Goal: Task Accomplishment & Management: Manage account settings

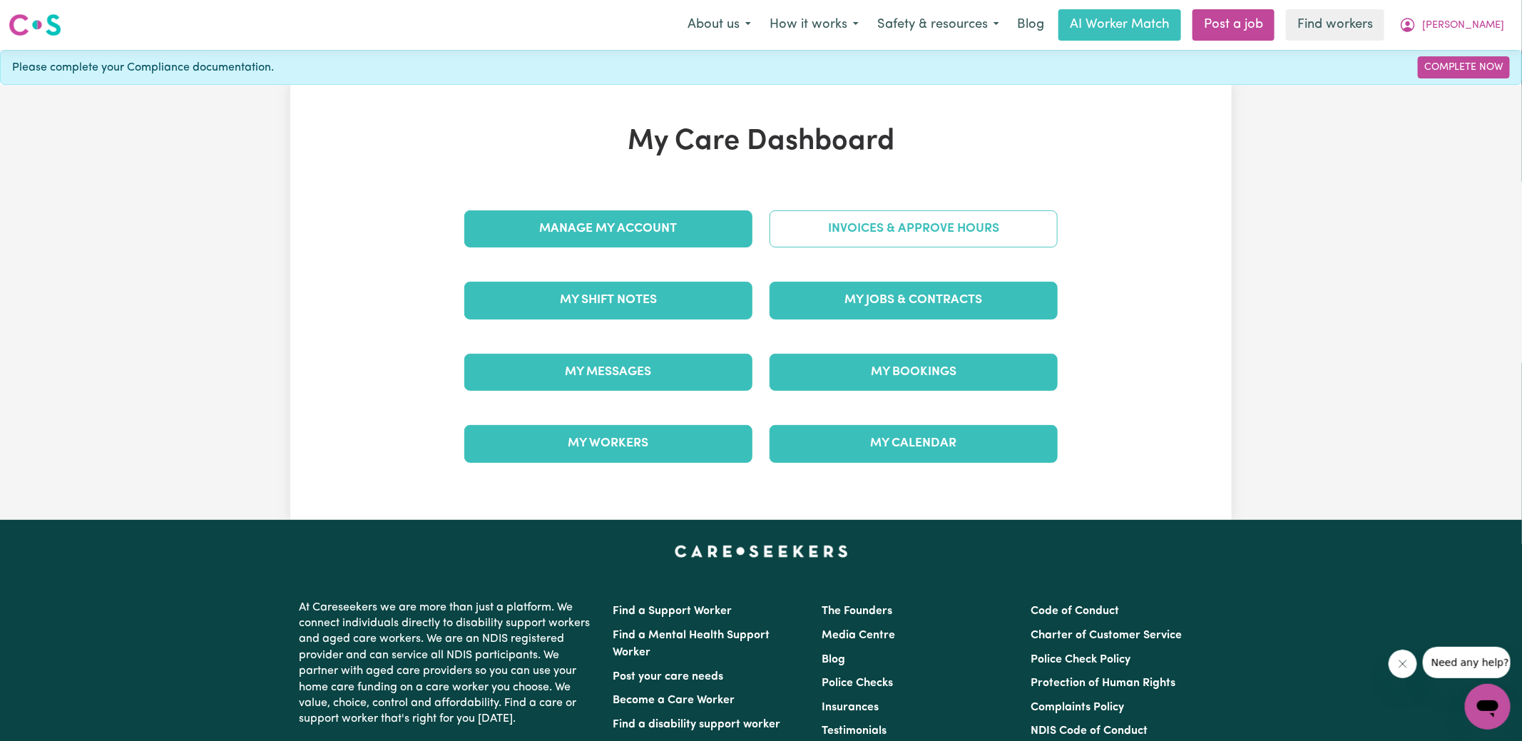
click at [793, 236] on link "Invoices & Approve Hours" at bounding box center [913, 228] width 288 height 37
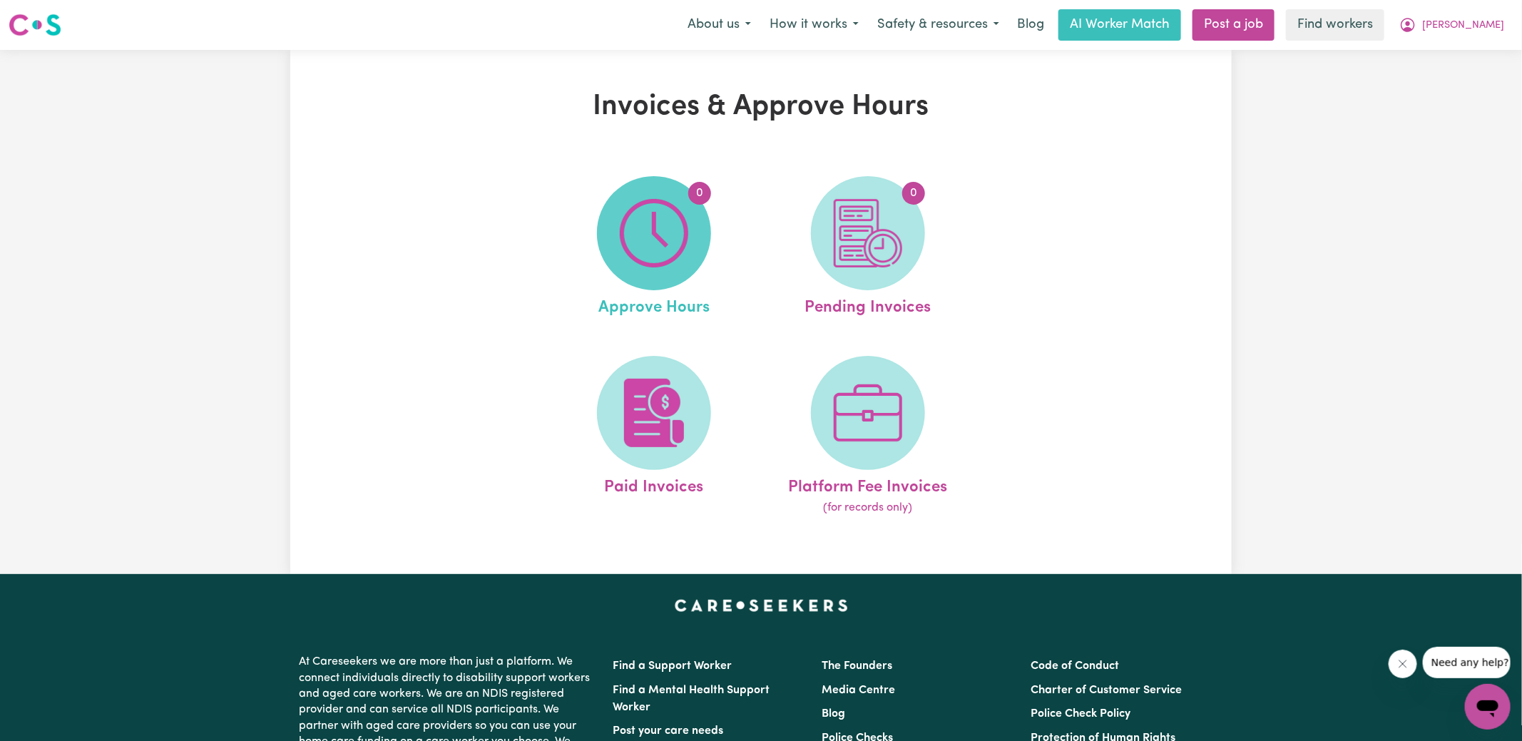
click at [662, 258] on img at bounding box center [654, 233] width 68 height 68
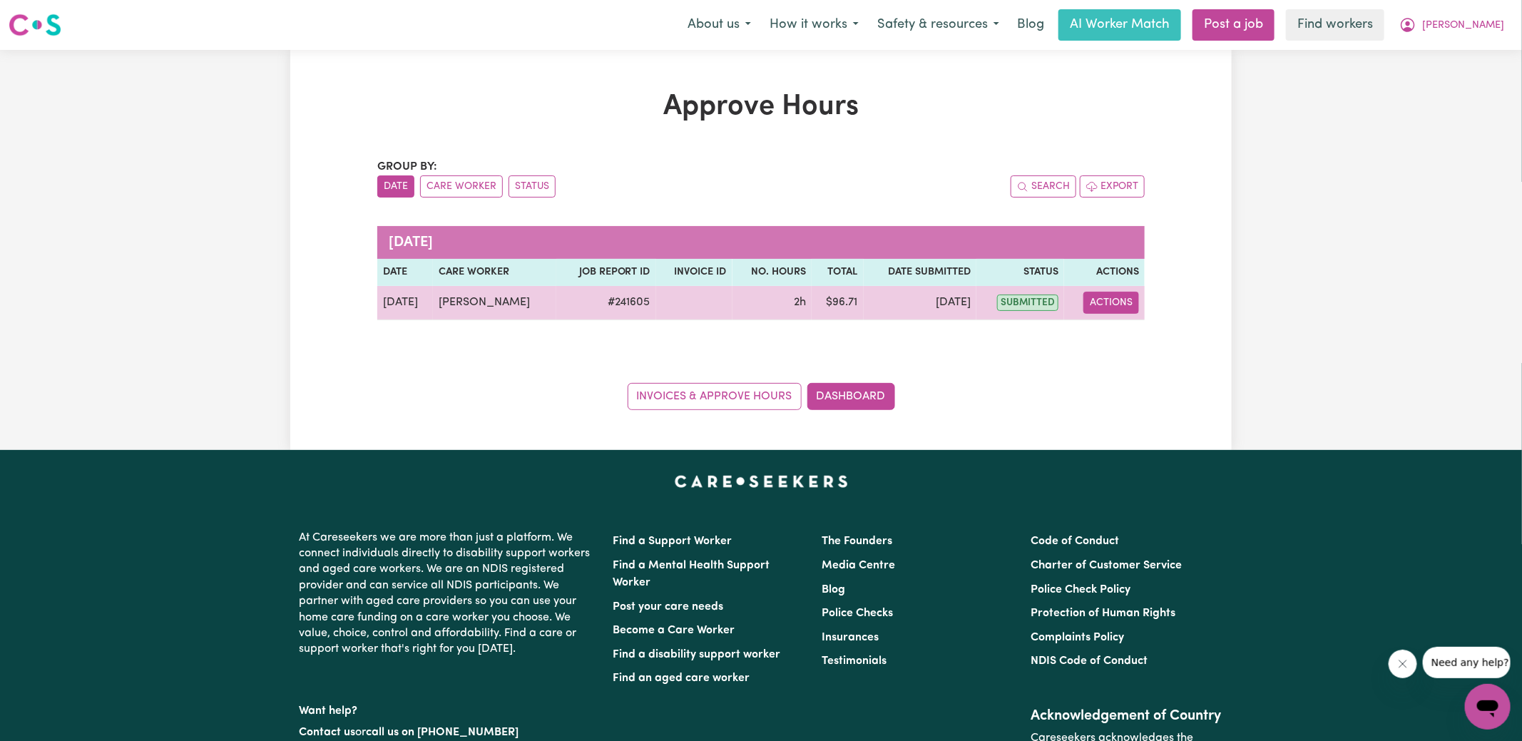
click at [1100, 300] on button "Actions" at bounding box center [1111, 303] width 56 height 22
click at [1139, 344] on link "View Job Report" at bounding box center [1148, 335] width 122 height 29
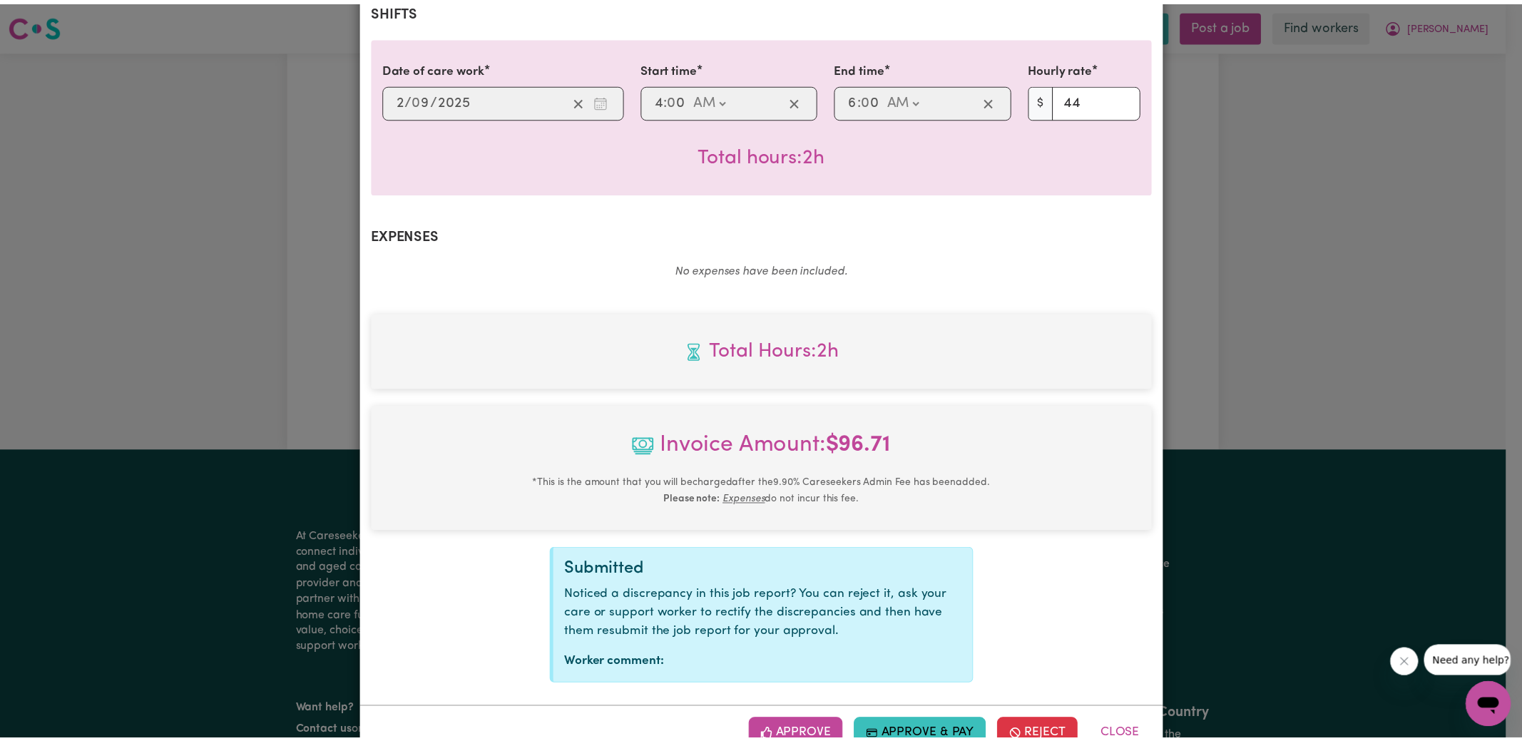
scroll to position [356, 0]
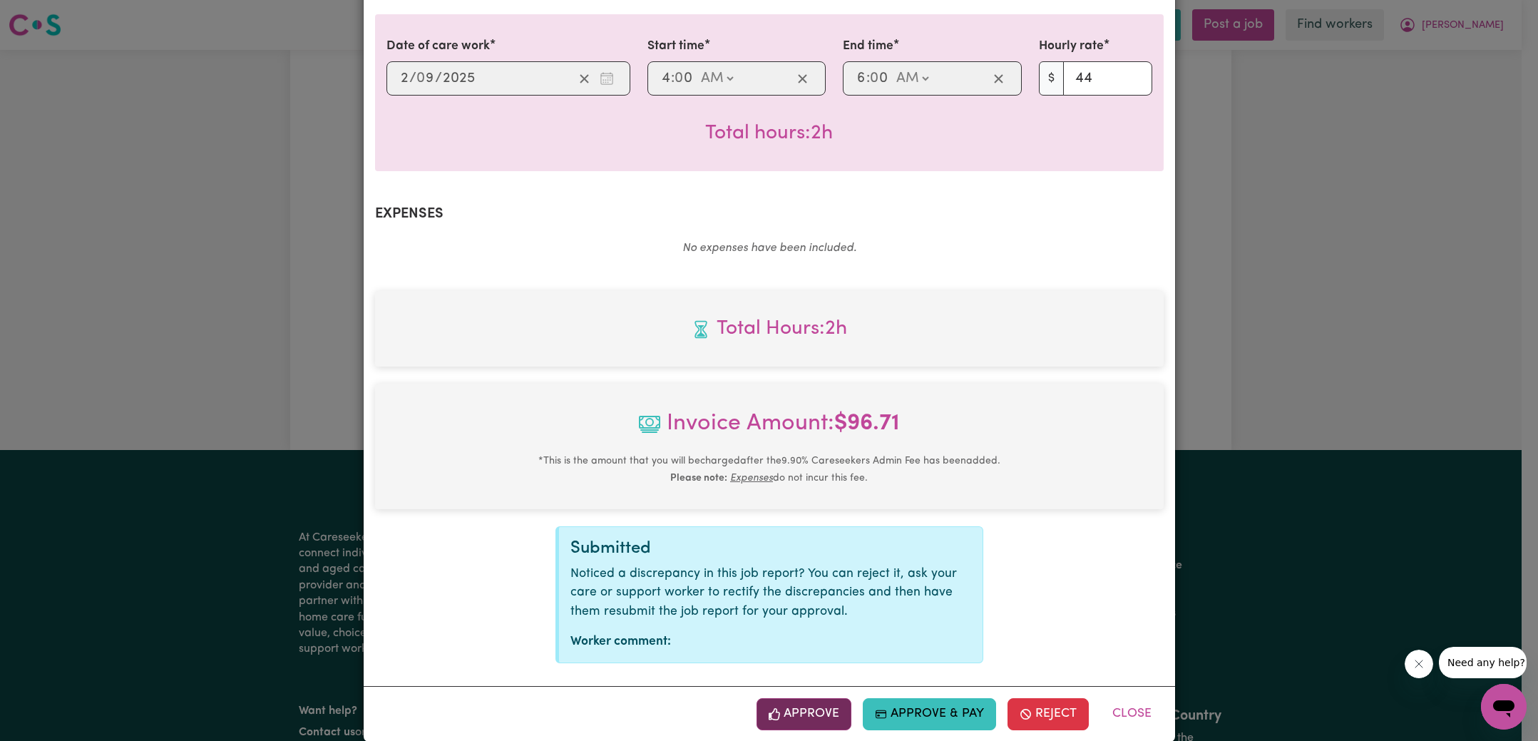
click at [809, 699] on button "Approve" at bounding box center [805, 713] width 96 height 31
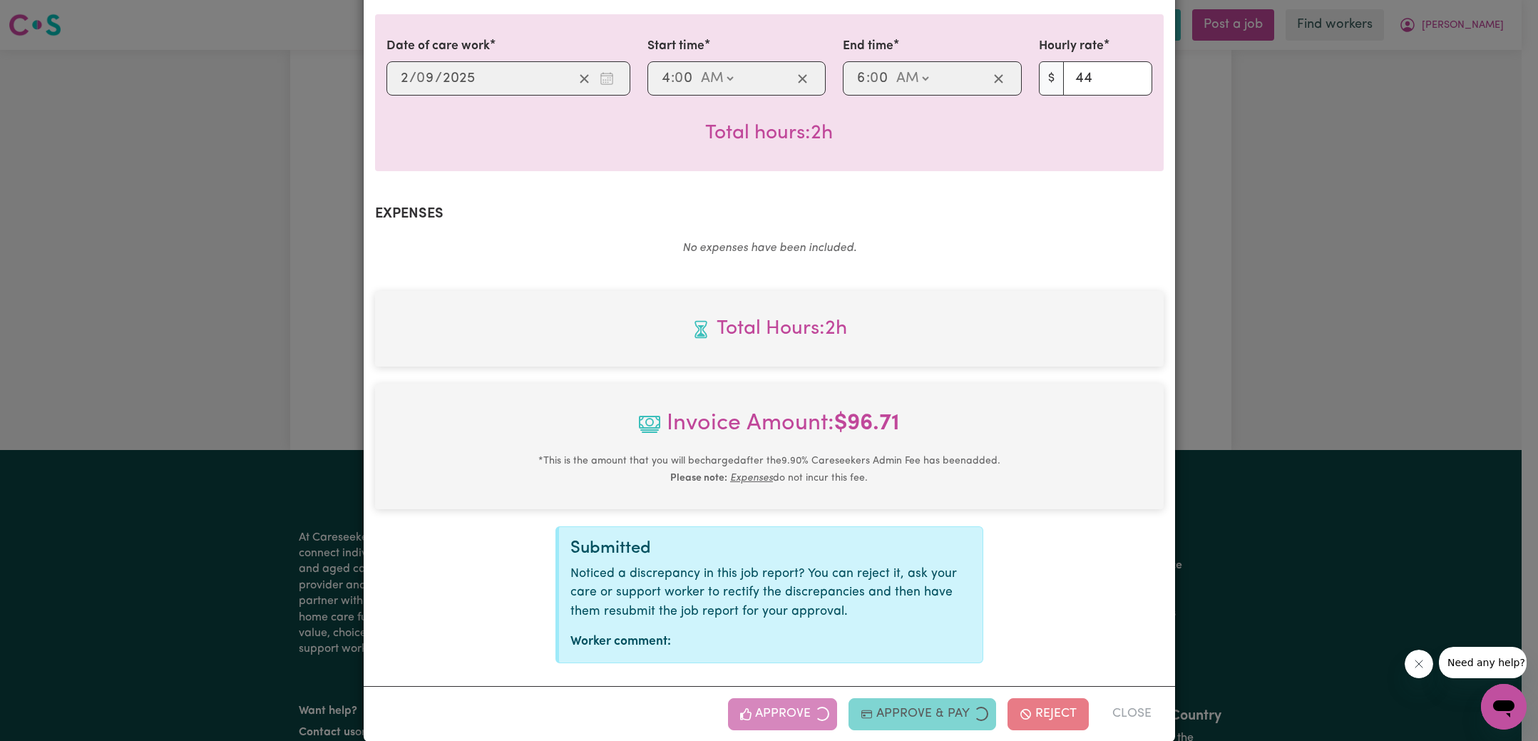
click at [1224, 299] on div "Job Report # 241605 - [PERSON_NAME] Summary Job report # 241605 Client name: [P…" at bounding box center [769, 370] width 1538 height 741
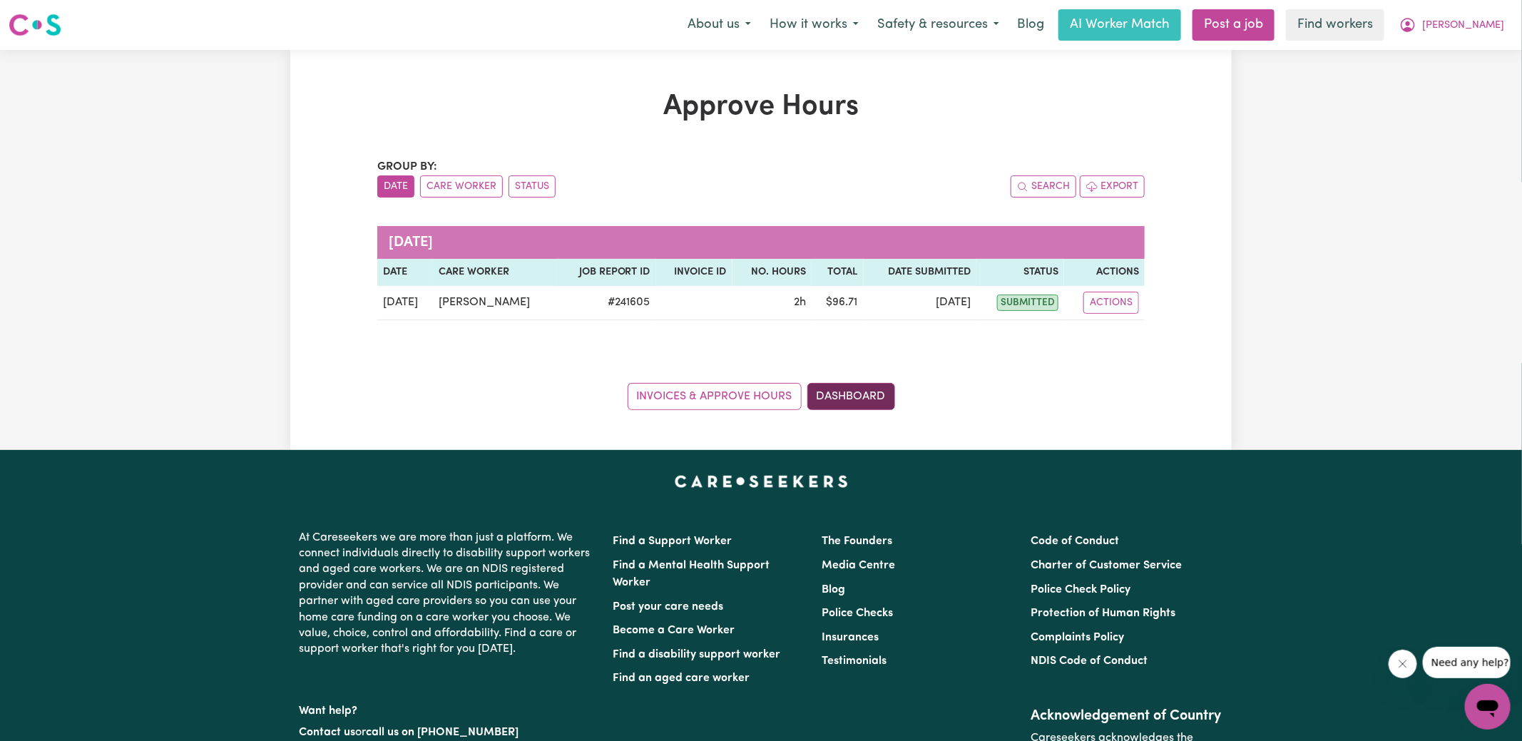
click at [838, 396] on link "Dashboard" at bounding box center [851, 396] width 88 height 27
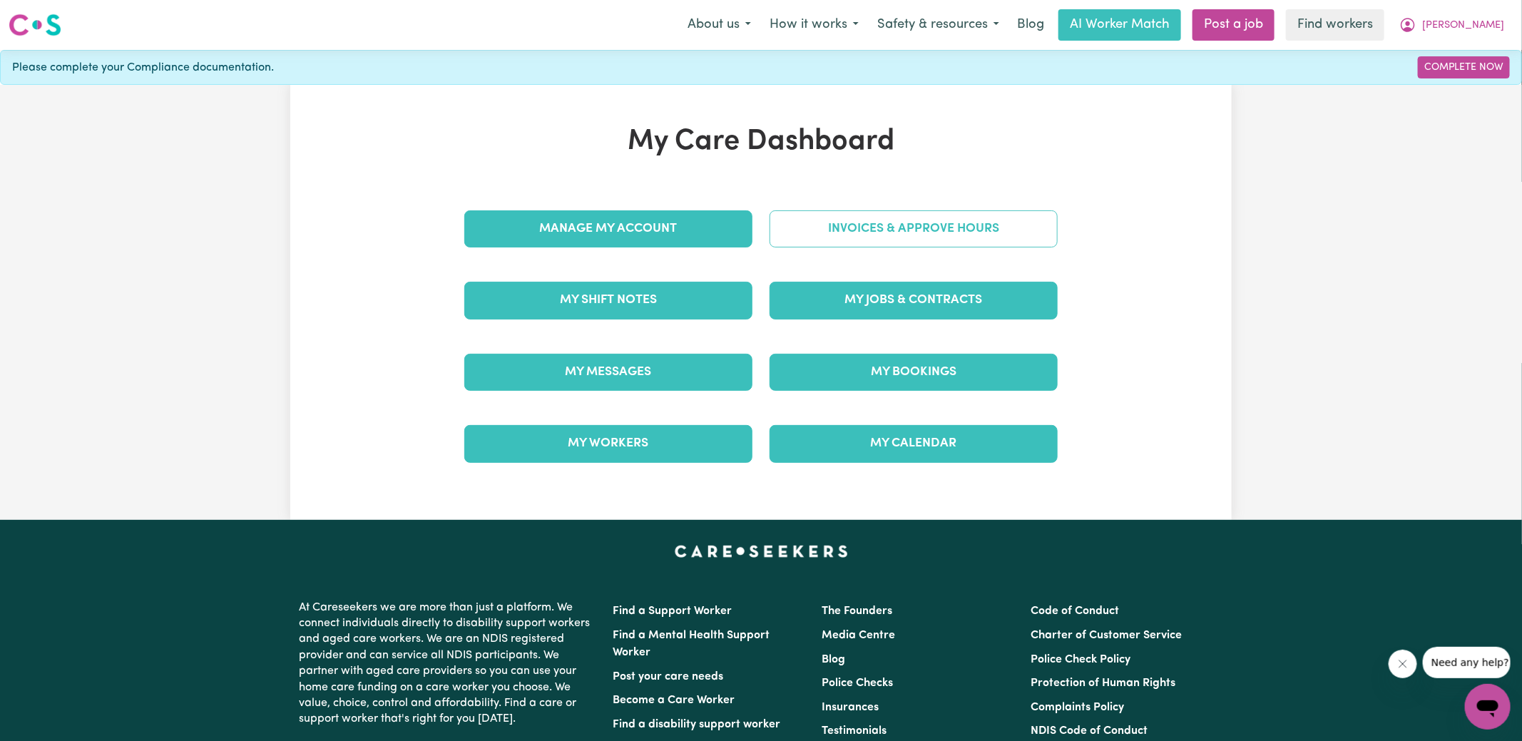
click at [854, 229] on link "Invoices & Approve Hours" at bounding box center [913, 228] width 288 height 37
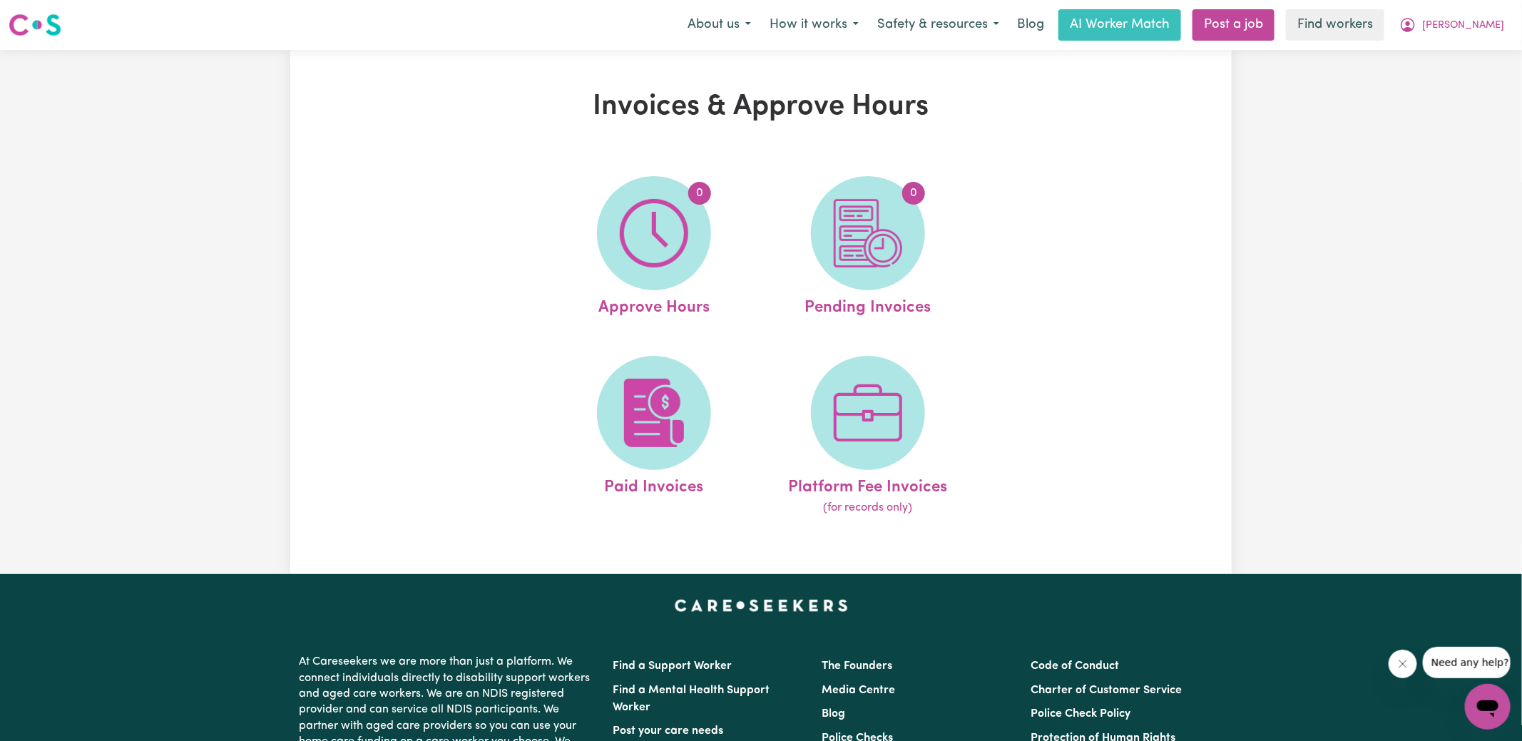
click at [881, 245] on img at bounding box center [868, 233] width 68 height 68
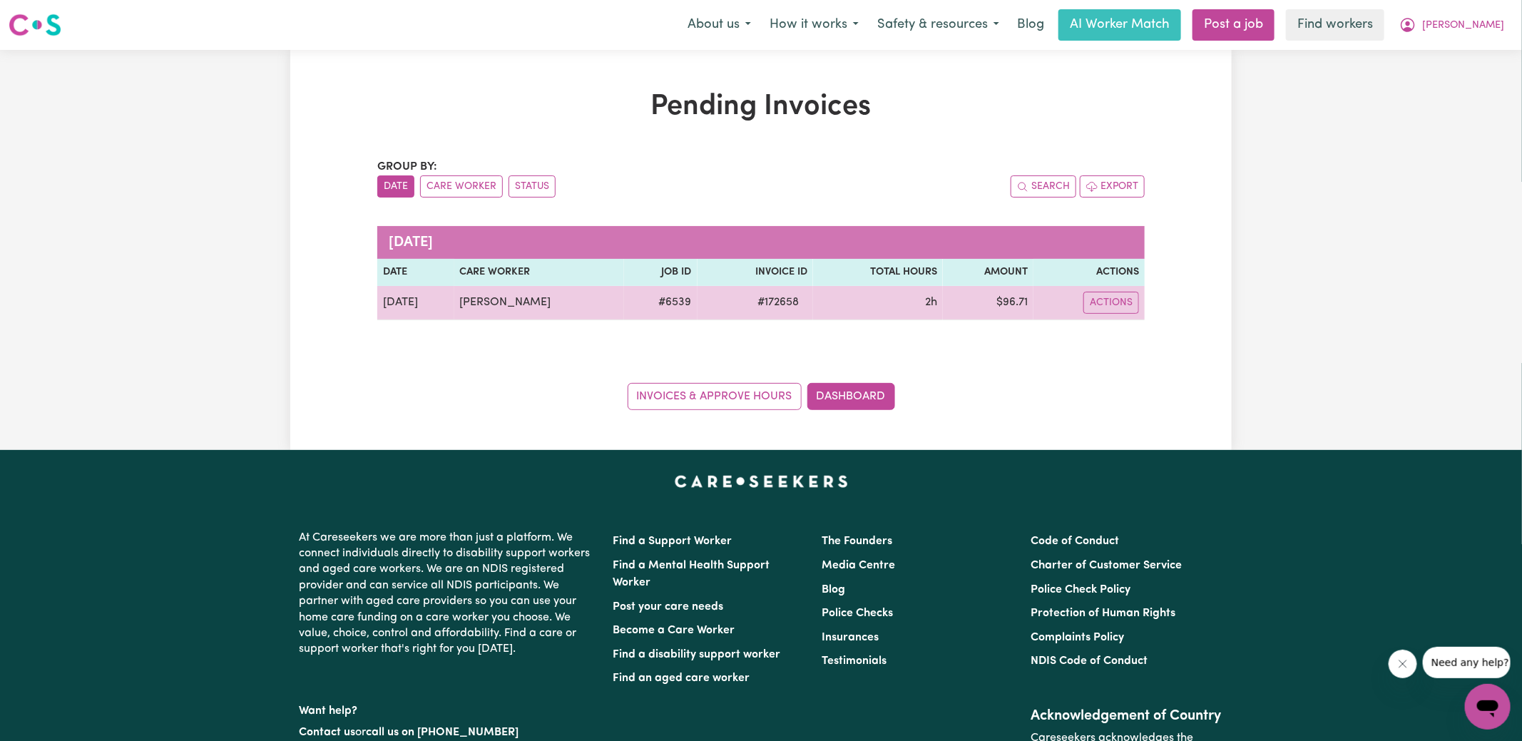
click at [758, 300] on span "# 172658" at bounding box center [778, 302] width 58 height 17
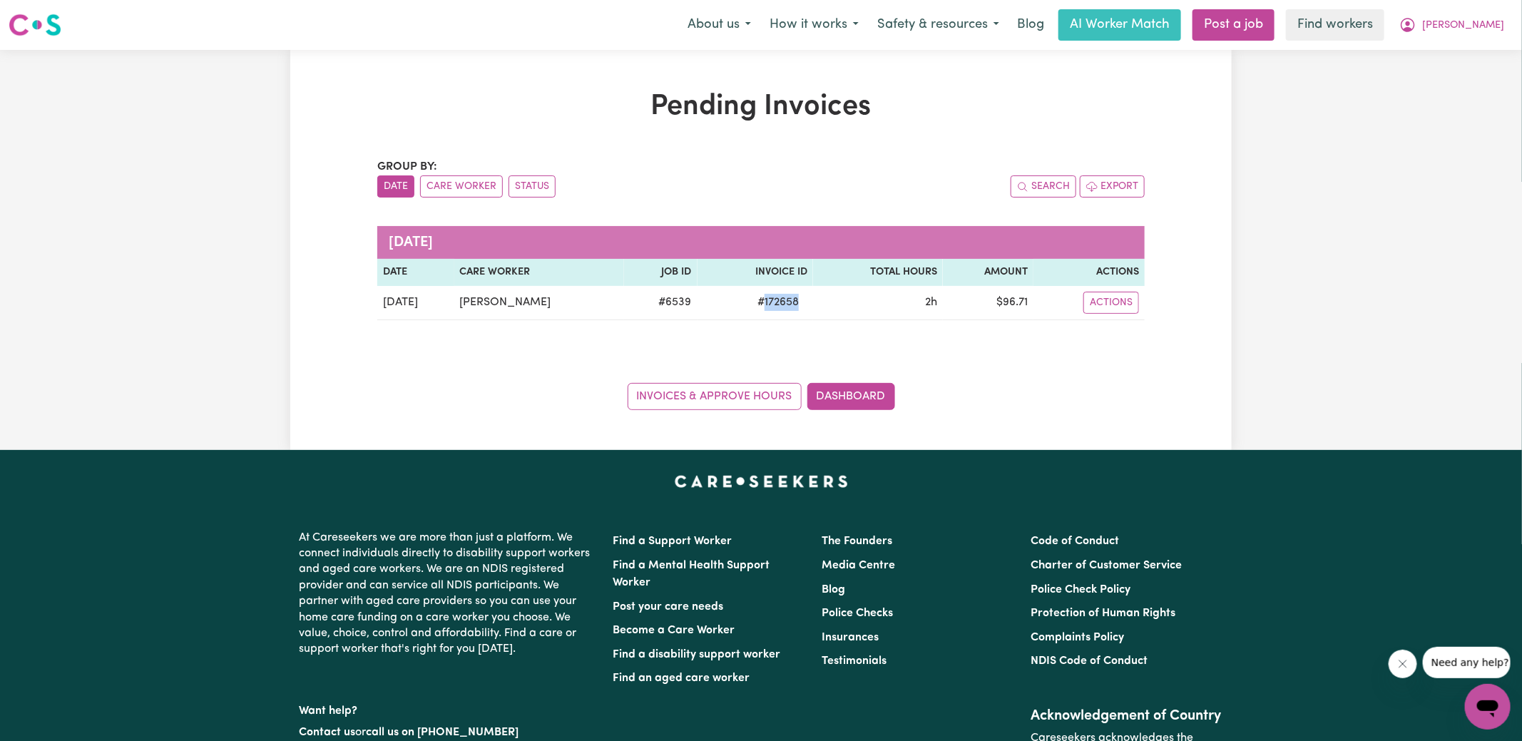
copy span "172658"
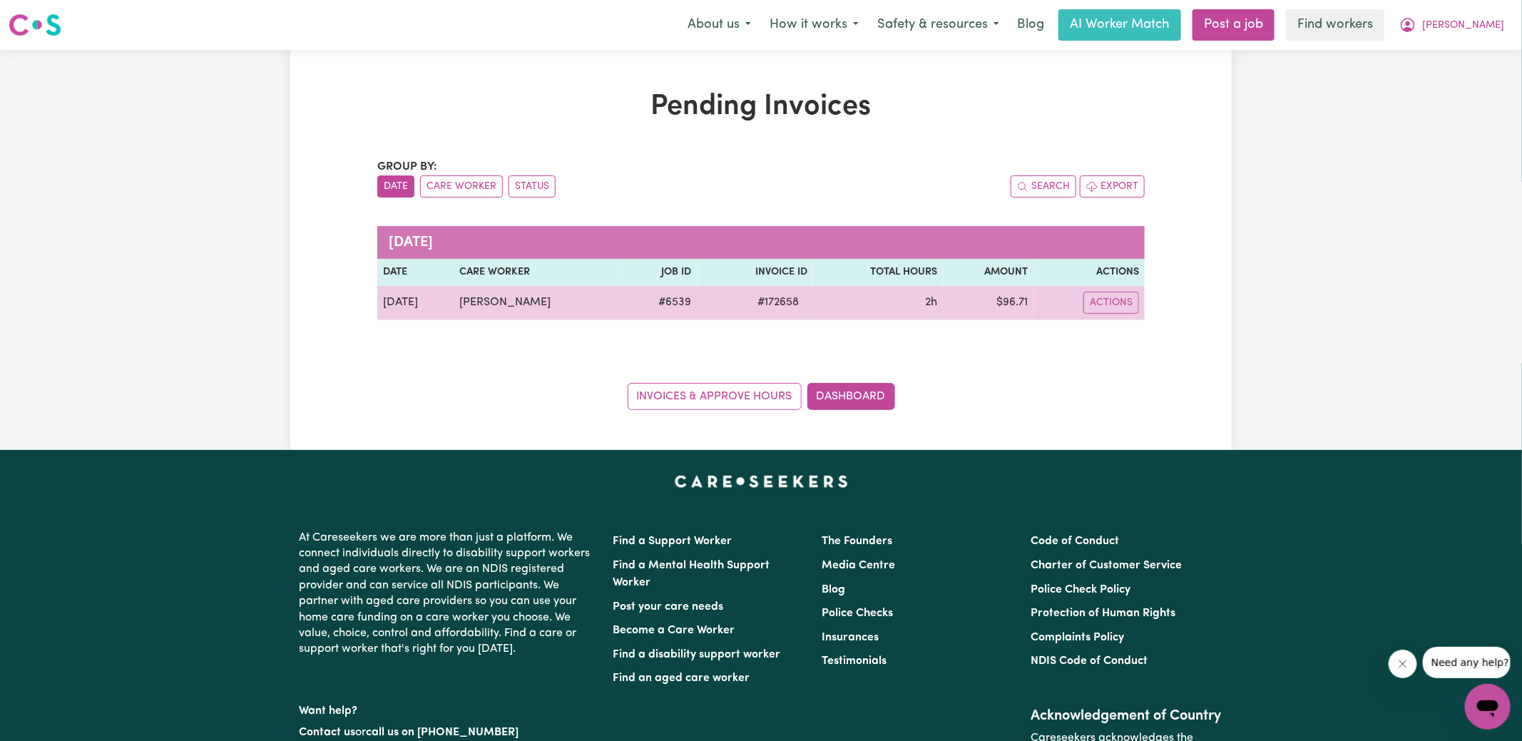
click at [1014, 303] on td "$ 96.71" at bounding box center [988, 303] width 91 height 34
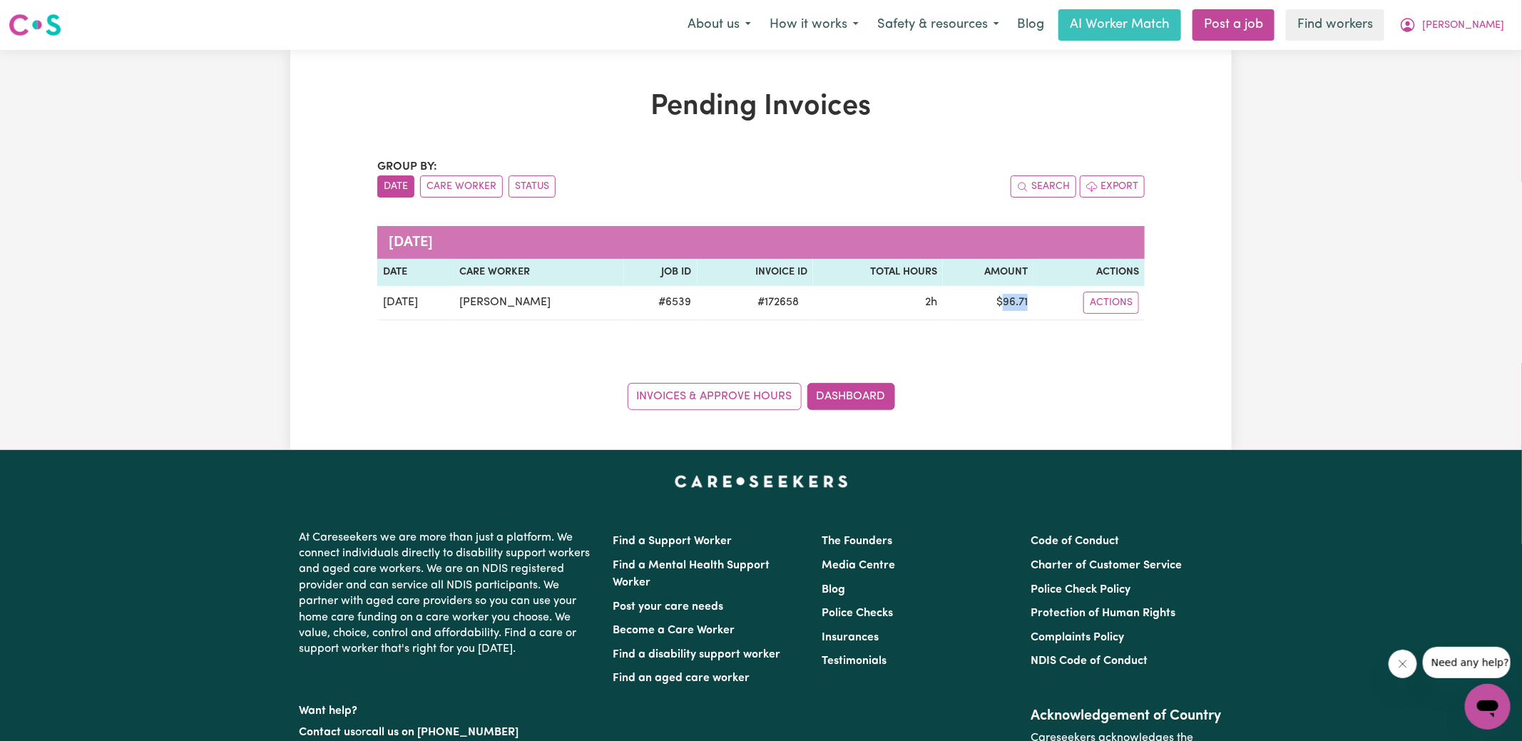
copy td "96.71"
click at [1416, 24] on icon "My Account" at bounding box center [1407, 24] width 17 height 17
click at [1448, 82] on link "Logout" at bounding box center [1456, 81] width 113 height 27
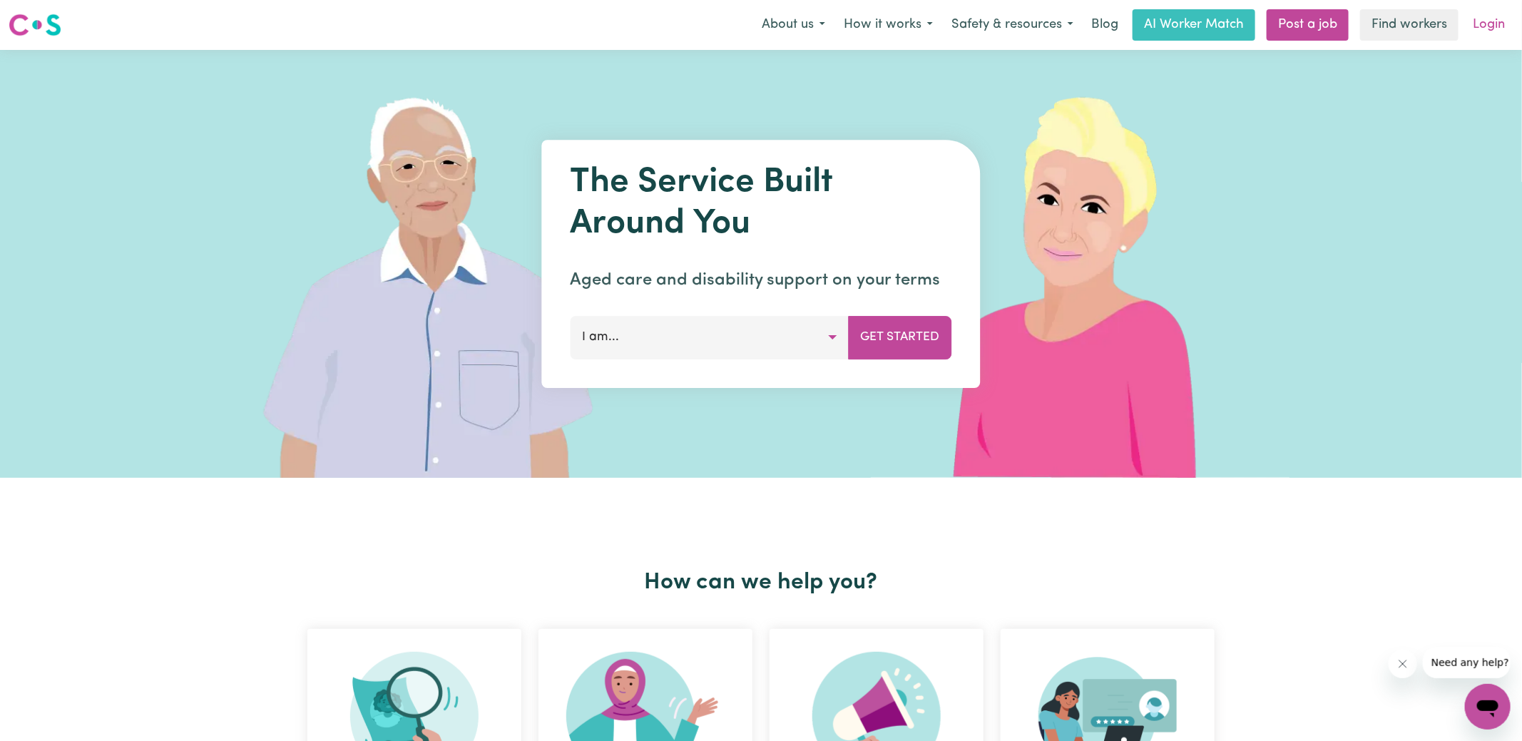
click at [1483, 32] on link "Login" at bounding box center [1488, 24] width 49 height 31
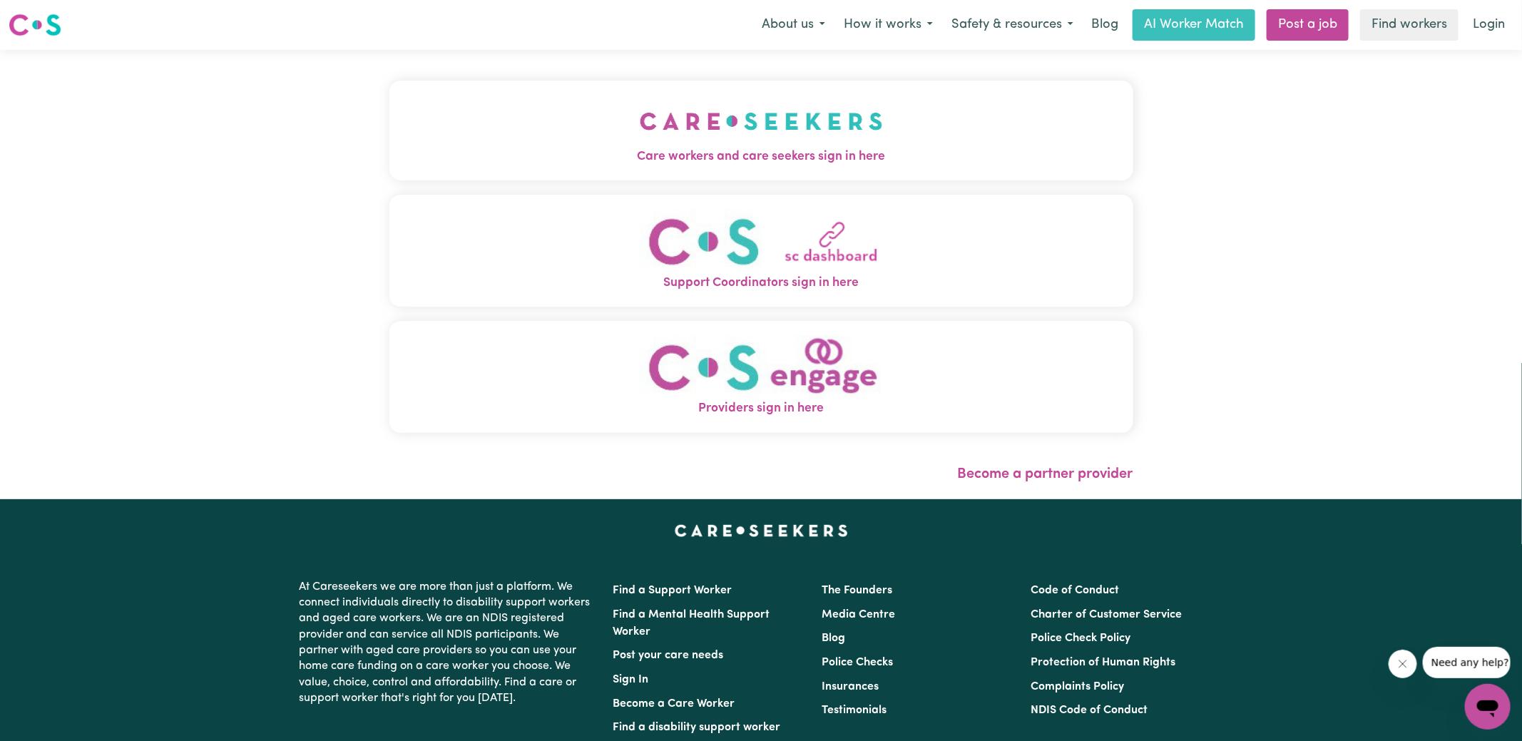
click at [590, 154] on span "Care workers and care seekers sign in here" at bounding box center [761, 157] width 744 height 19
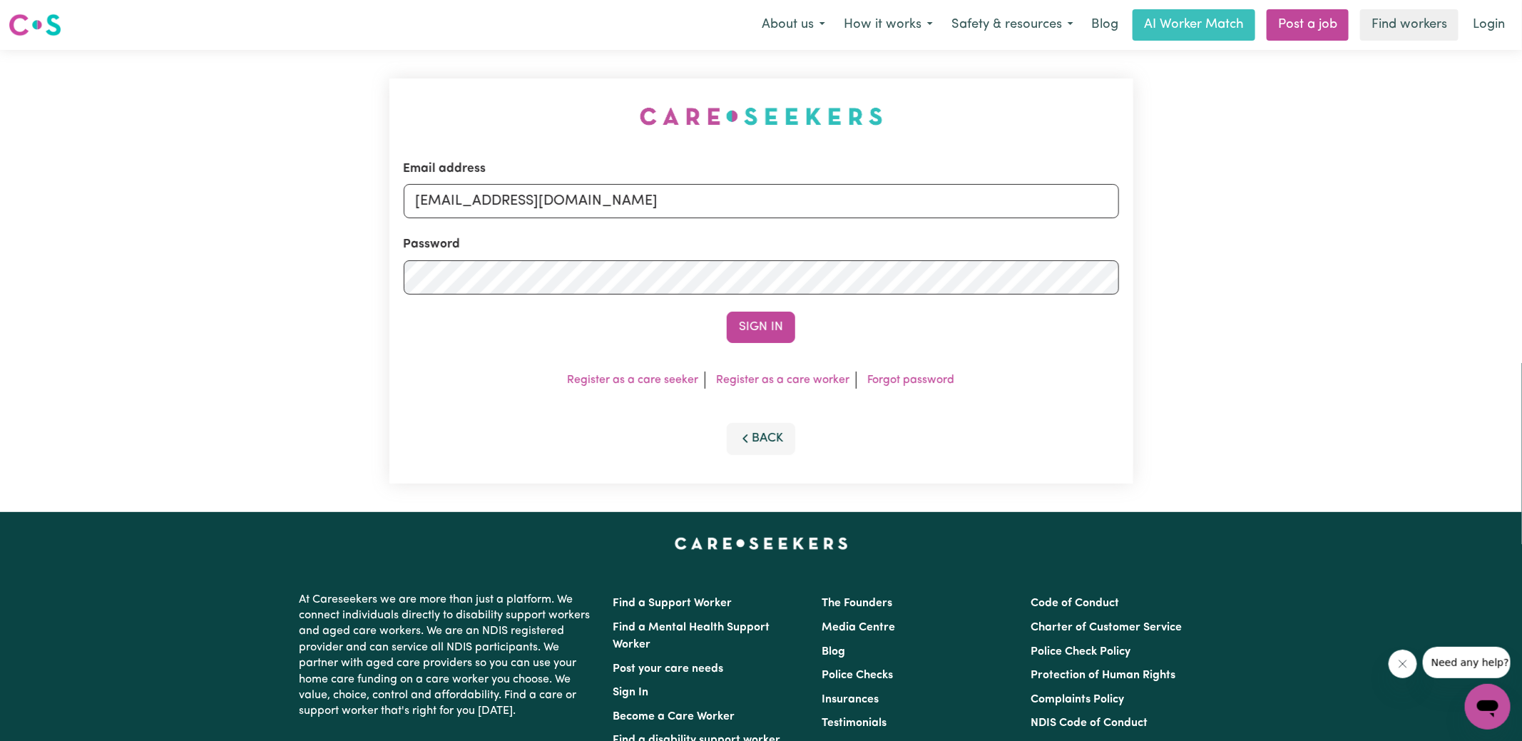
click at [394, 90] on div "Email address [EMAIL_ADDRESS][DOMAIN_NAME] Password Sign In Register as a care …" at bounding box center [761, 281] width 761 height 462
drag, startPoint x: 487, startPoint y: 202, endPoint x: 1327, endPoint y: 290, distance: 844.6
click at [1327, 290] on div "Email address [EMAIL_ADDRESS][DOMAIN_NAME] Password Sign In Register as a care …" at bounding box center [761, 281] width 1522 height 462
type input "[EMAIL_ADDRESS][DOMAIN_NAME]"
click at [727, 312] on button "Sign In" at bounding box center [761, 327] width 68 height 31
